Goal: Information Seeking & Learning: Check status

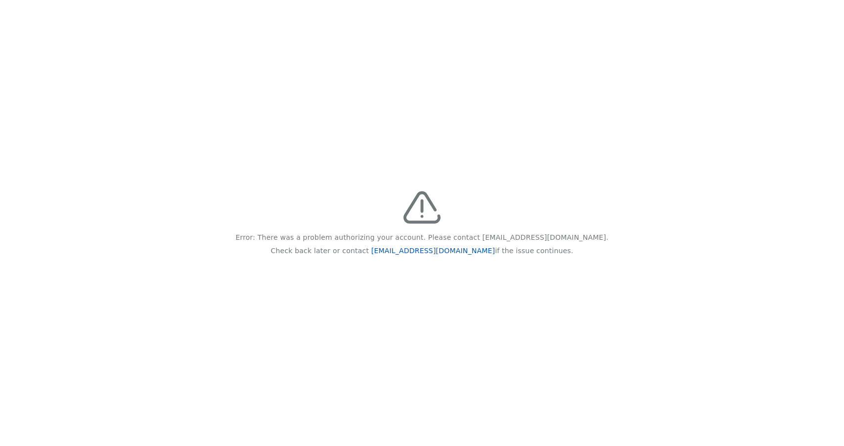
click at [446, 248] on link "[EMAIL_ADDRESS][DOMAIN_NAME]" at bounding box center [433, 251] width 124 height 8
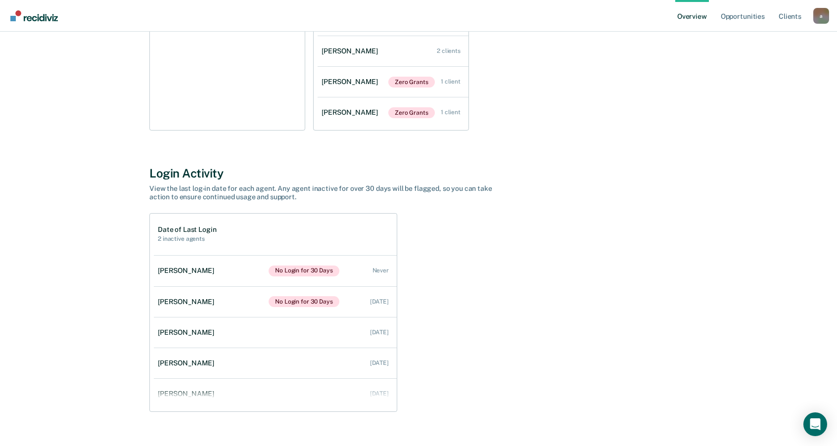
scroll to position [231, 0]
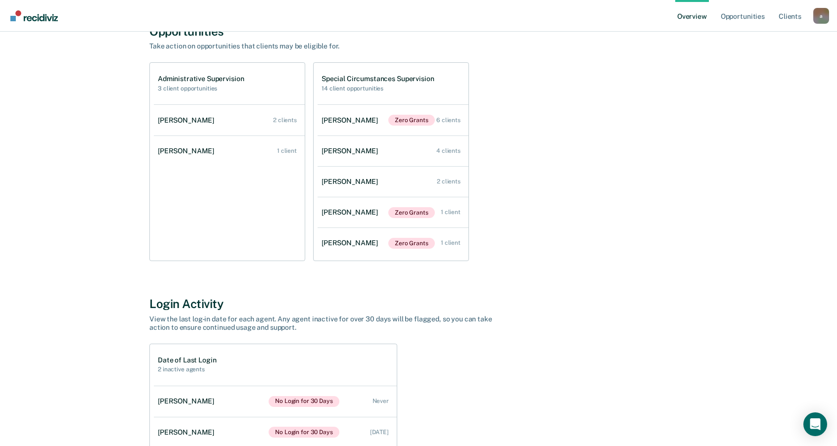
scroll to position [83, 0]
